Goal: Transaction & Acquisition: Download file/media

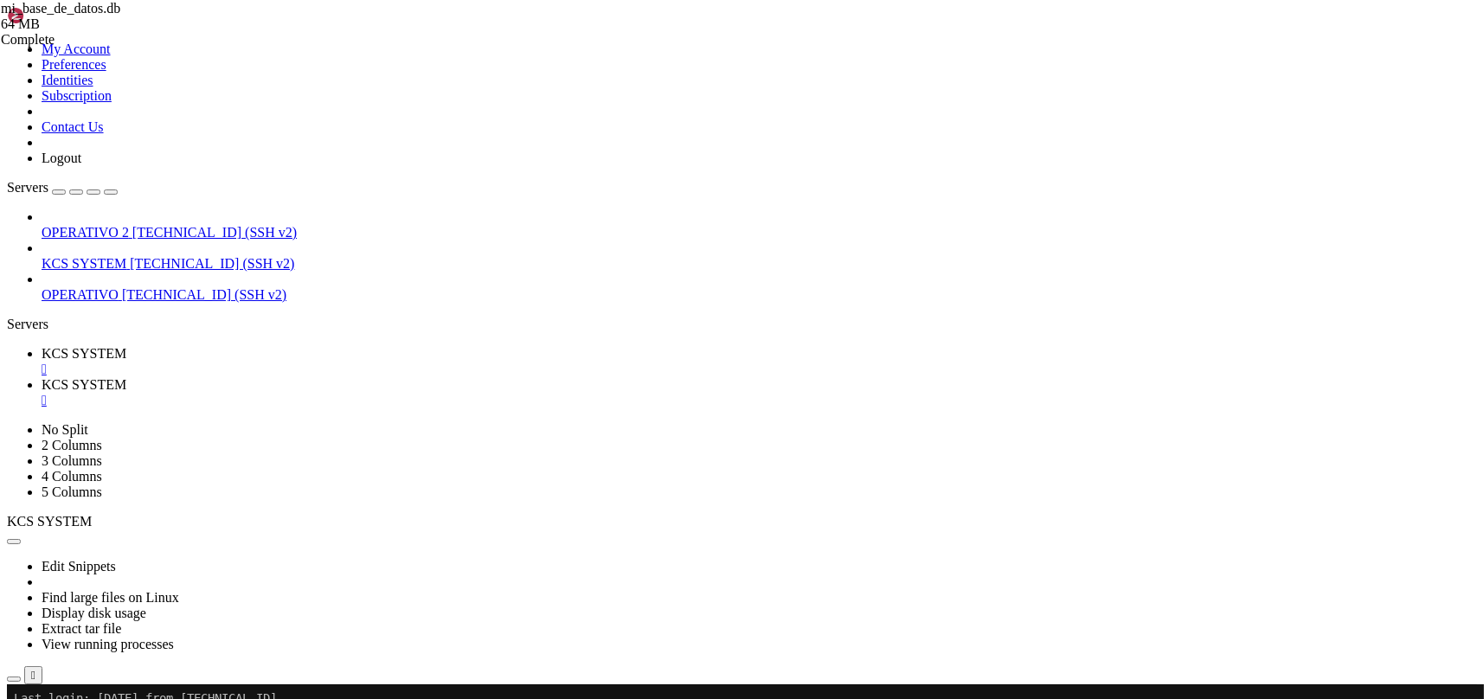
click at [453, 377] on link "KCS SYSTEM " at bounding box center [760, 392] width 1436 height 31
click at [461, 393] on div "" at bounding box center [760, 401] width 1436 height 16
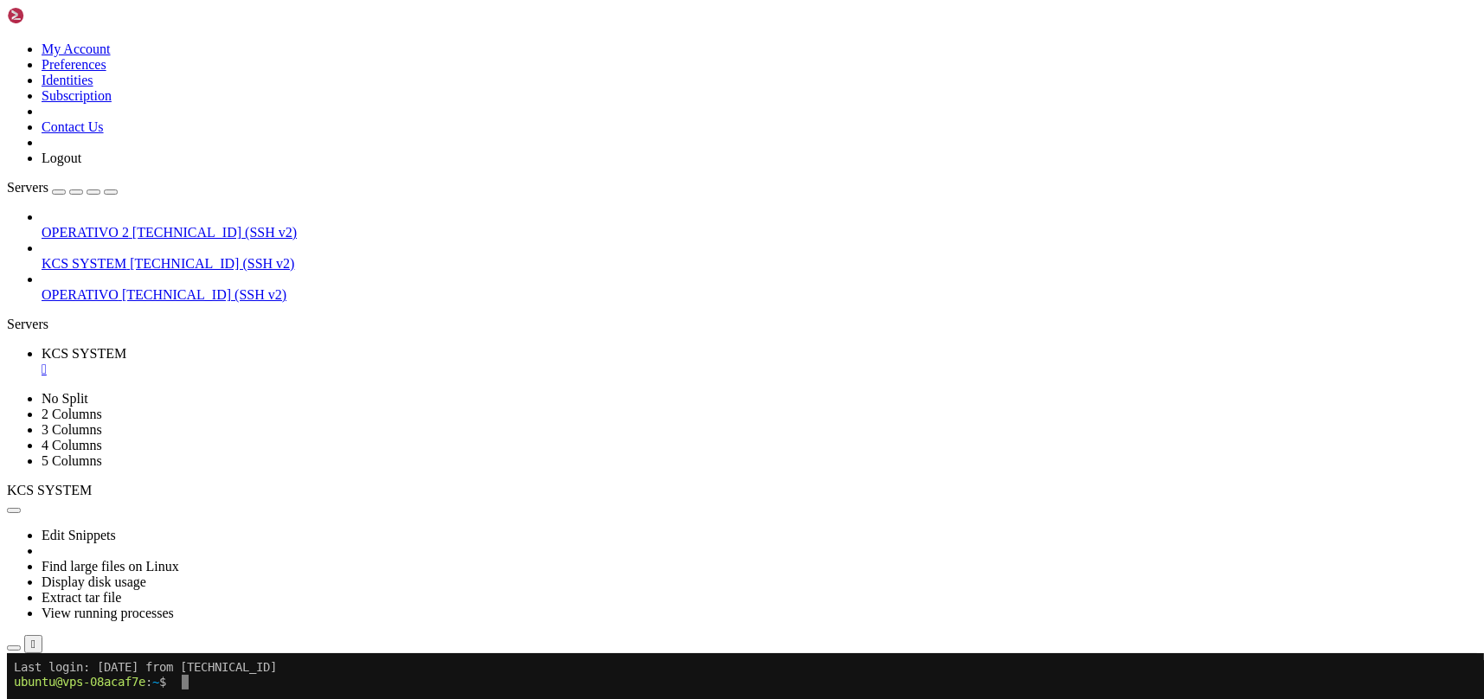
click at [331, 362] on div "" at bounding box center [760, 370] width 1436 height 16
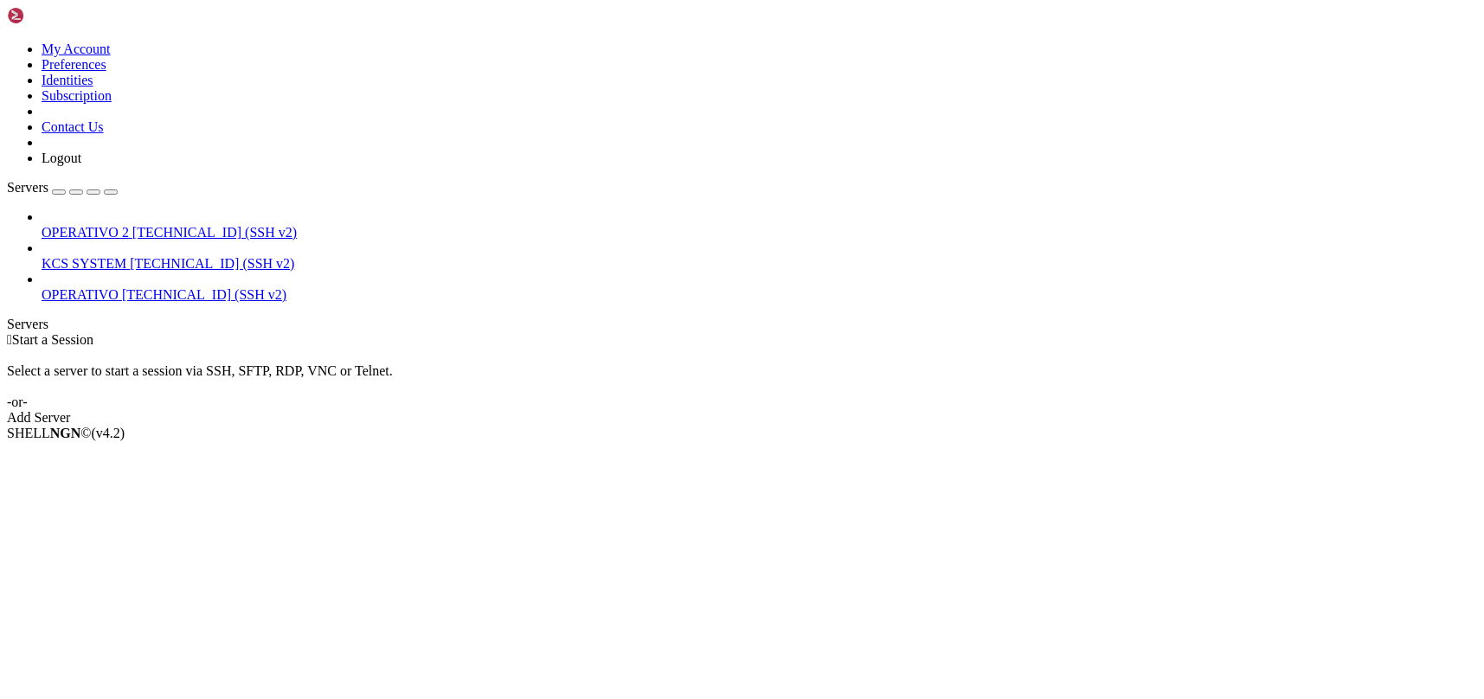
click at [130, 256] on span "[TECHNICAL_ID] (SSH v2)" at bounding box center [212, 263] width 164 height 15
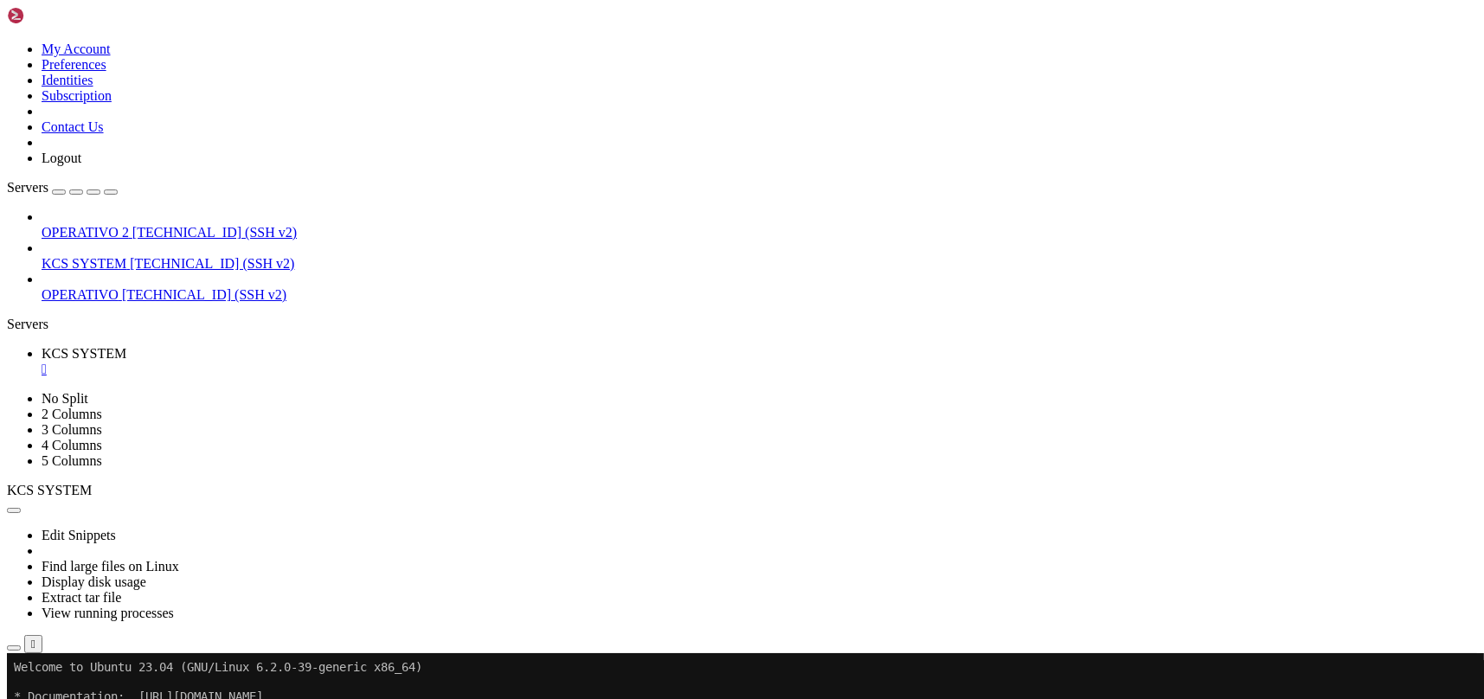
click at [14, 648] on icon "button" at bounding box center [14, 648] width 0 height 0
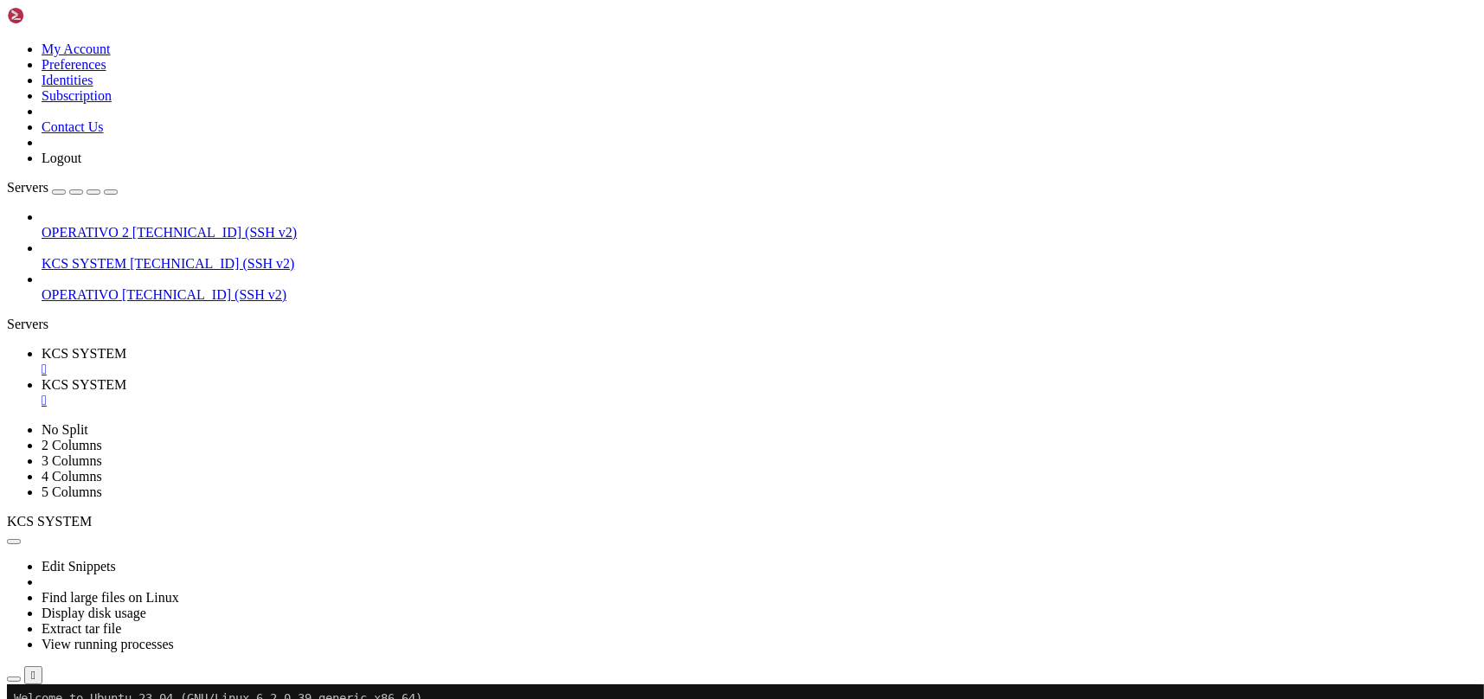
scroll to position [230, 0]
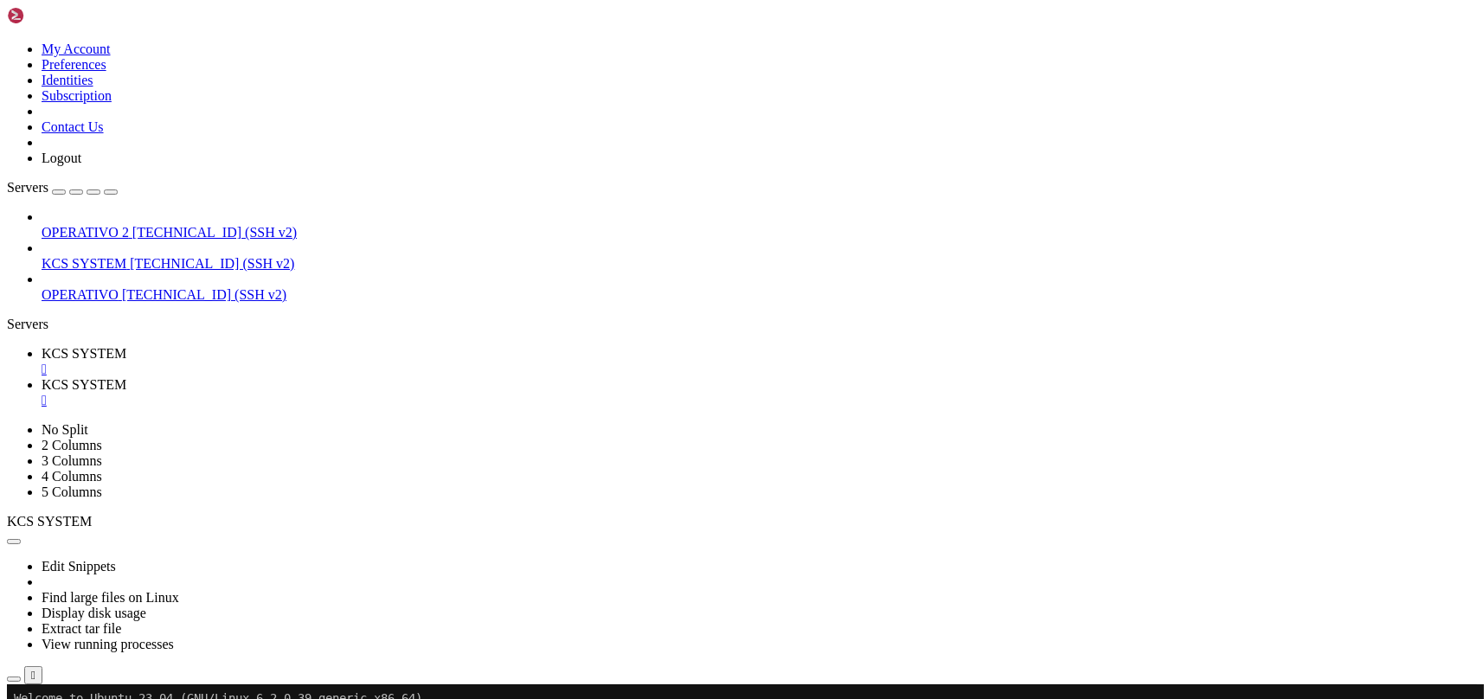
type input "/home/ubuntu/31-app-odoo2/instance"
